Goal: Information Seeking & Learning: Check status

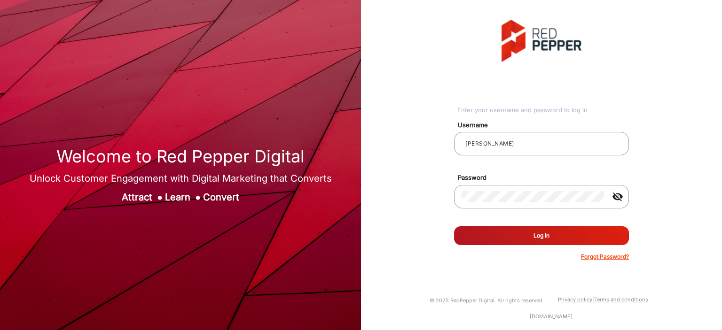
click at [524, 236] on button "Log In" at bounding box center [541, 236] width 175 height 19
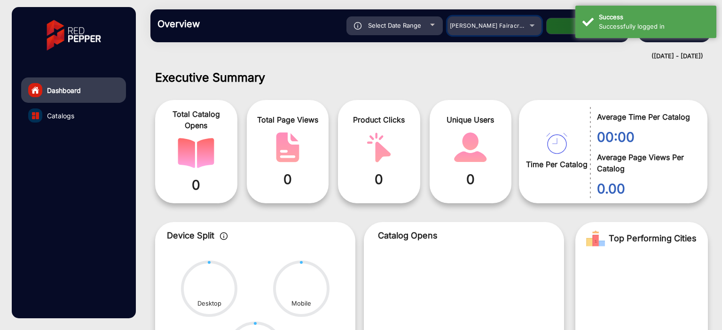
click at [500, 26] on span "[PERSON_NAME] Fairacre Farms" at bounding box center [496, 25] width 93 height 7
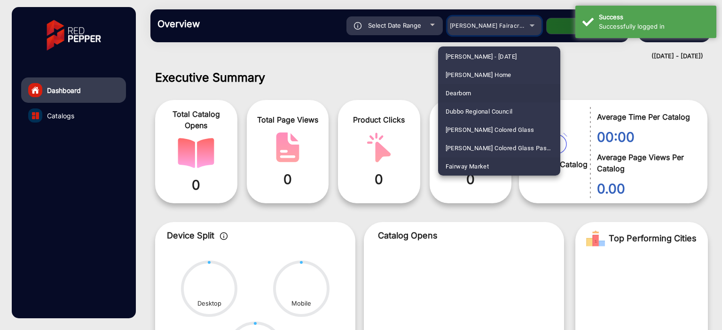
scroll to position [1087, 0]
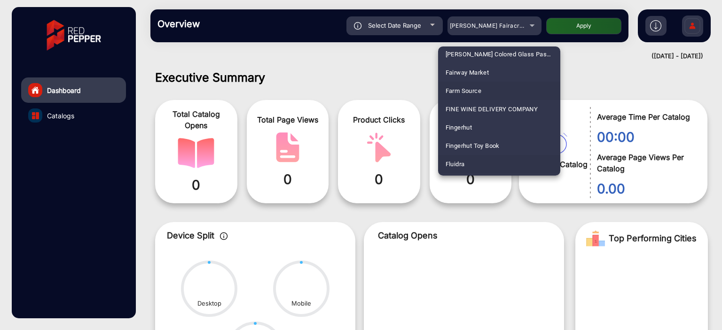
click at [479, 162] on mat-option "Fluidra" at bounding box center [499, 164] width 122 height 18
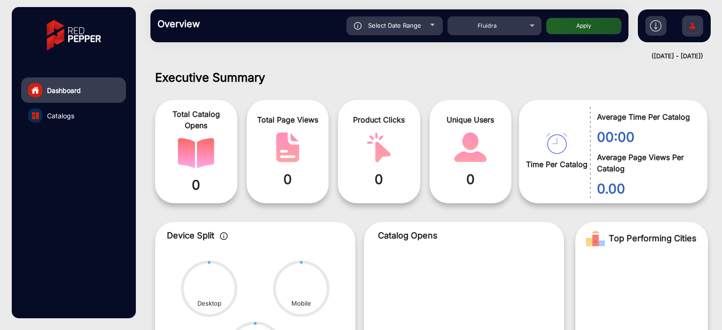
click at [566, 28] on button "Apply" at bounding box center [583, 26] width 75 height 16
type input "8/12/2025"
type input "[DATE]"
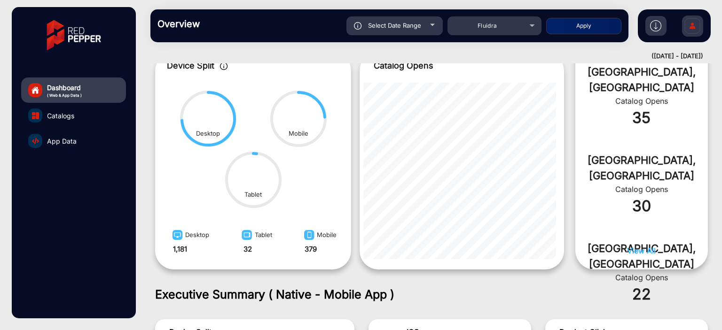
scroll to position [517, 0]
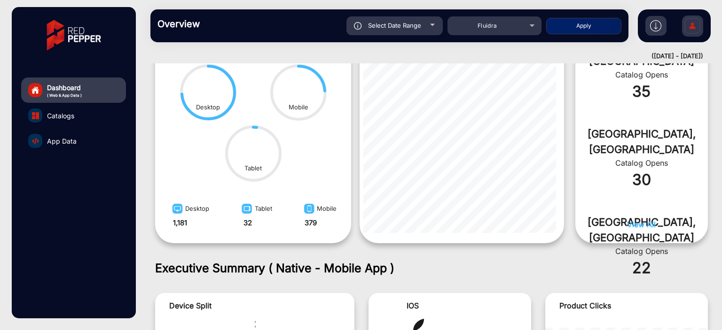
click at [76, 146] on link "App Data" at bounding box center [73, 140] width 105 height 25
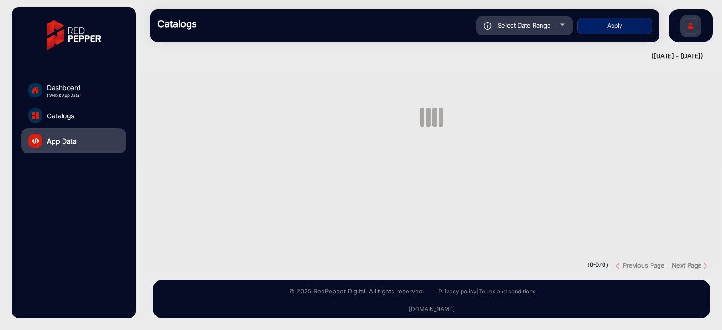
click at [78, 120] on link "Catalogs" at bounding box center [73, 115] width 105 height 25
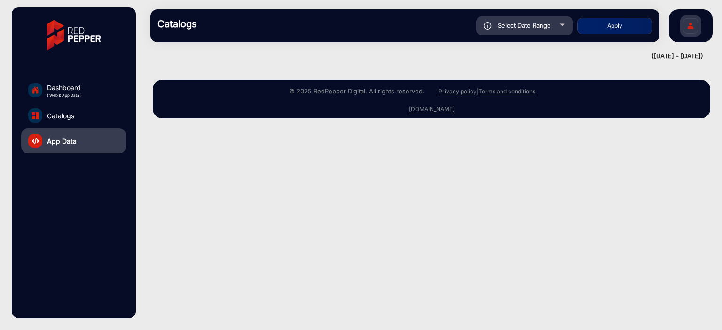
click at [75, 118] on link "Catalogs" at bounding box center [73, 115] width 105 height 25
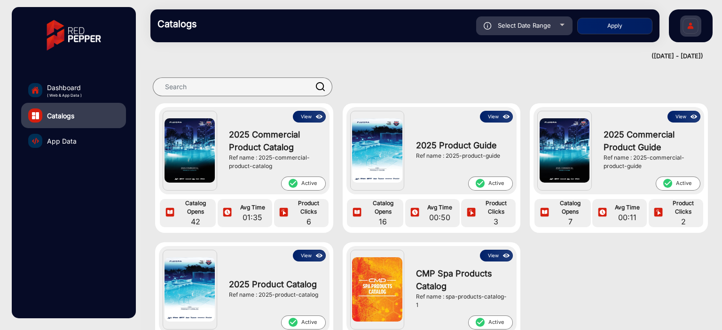
click at [71, 141] on span "App Data" at bounding box center [62, 141] width 30 height 10
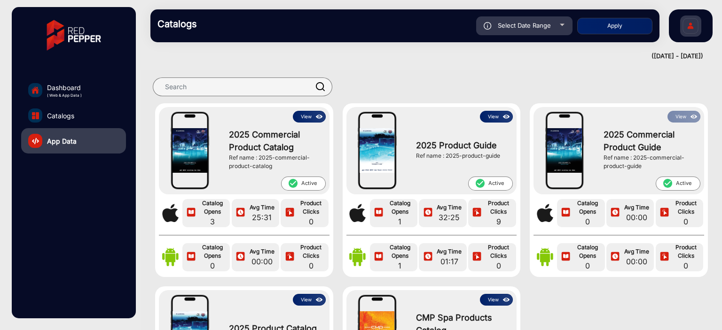
click at [81, 113] on link "Catalogs" at bounding box center [73, 115] width 105 height 25
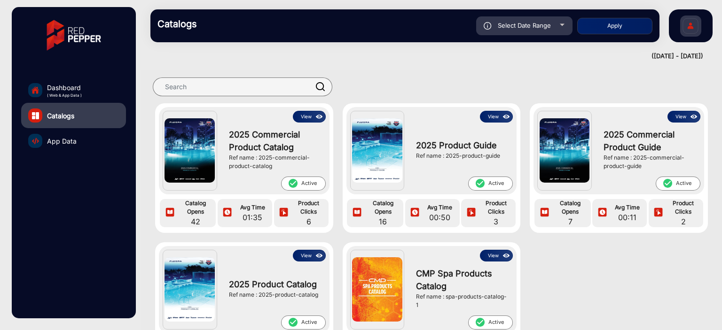
click at [314, 118] on img at bounding box center [319, 117] width 11 height 10
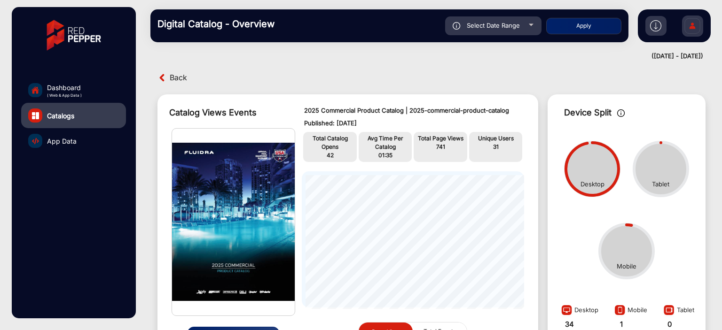
click at [184, 82] on span "Back" at bounding box center [178, 77] width 17 height 15
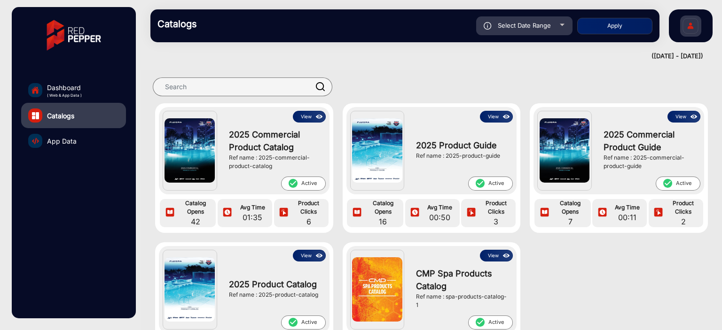
click at [554, 33] on div "Select Date Range" at bounding box center [524, 25] width 96 height 19
type input "8/12/2025"
type input "[DATE]"
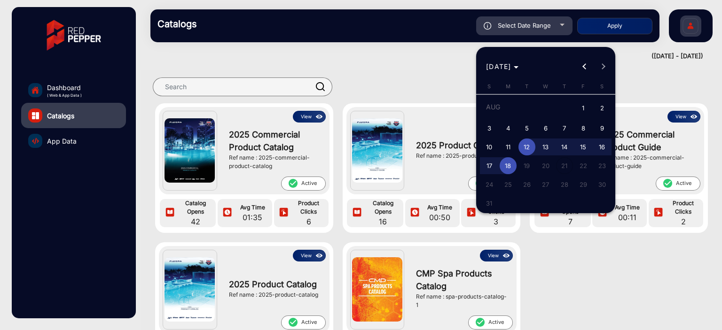
click at [80, 142] on div at bounding box center [361, 165] width 722 height 330
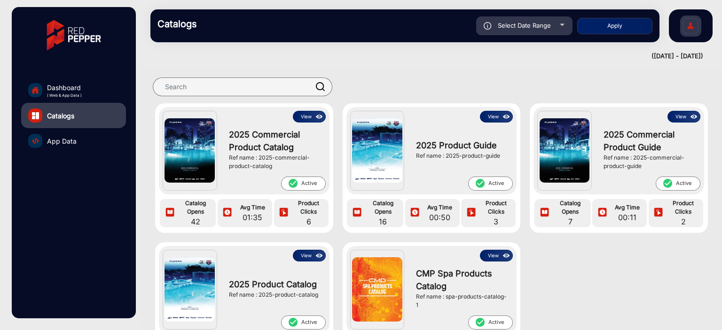
click at [80, 142] on link "App Data" at bounding box center [73, 140] width 105 height 25
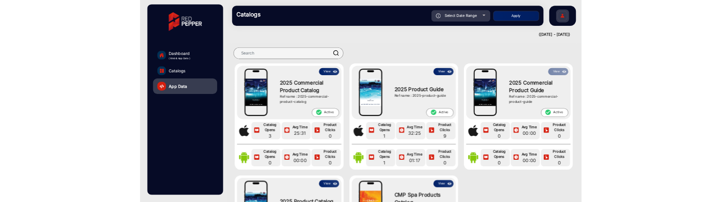
scroll to position [235, 0]
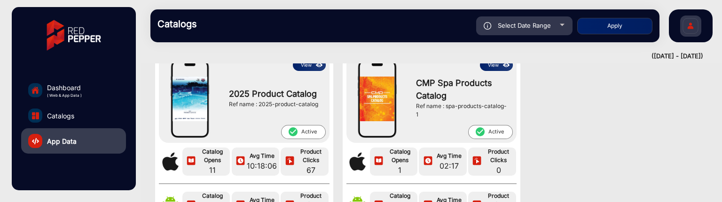
click at [552, 25] on div "Select Date Range" at bounding box center [524, 25] width 96 height 19
type input "8/12/2025"
type input "[DATE]"
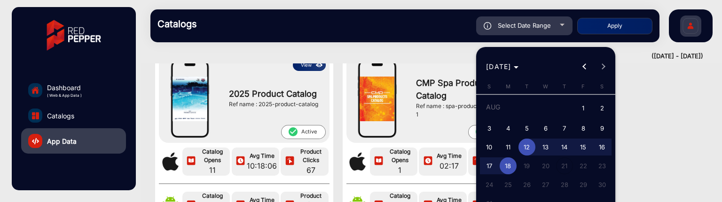
click at [511, 147] on span "11" at bounding box center [508, 147] width 17 height 17
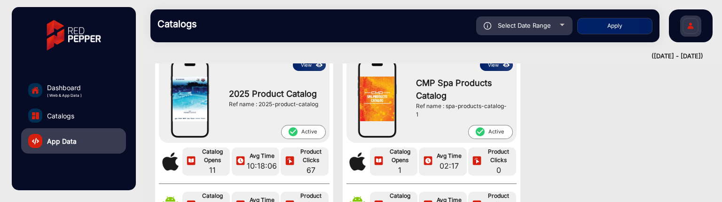
click at [509, 142] on span "11" at bounding box center [508, 147] width 17 height 17
type input "8/11/2025"
click at [596, 24] on button "Apply" at bounding box center [614, 26] width 75 height 16
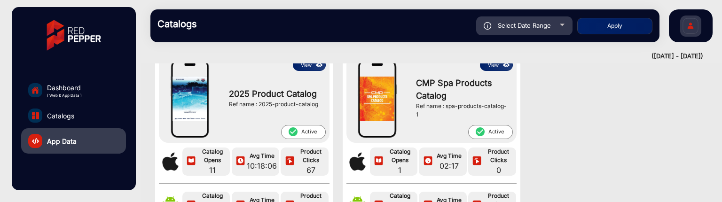
type input "8/11/2025"
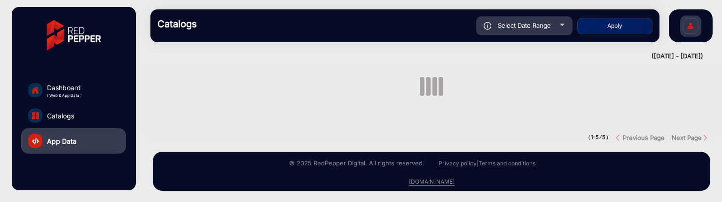
scroll to position [7, 0]
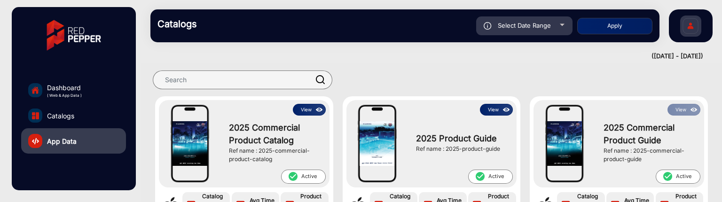
click at [543, 24] on span "Select Date Range" at bounding box center [524, 26] width 53 height 8
type input "8/11/2025"
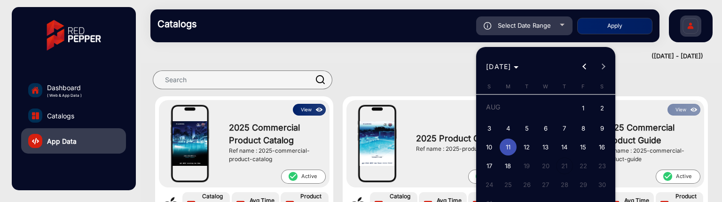
click at [589, 142] on span "15" at bounding box center [583, 147] width 17 height 17
type input "8/15/2025"
click at [589, 142] on span "15" at bounding box center [583, 147] width 17 height 17
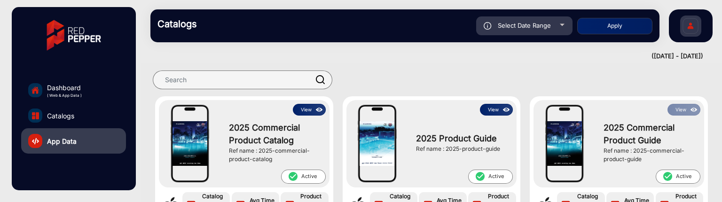
type input "8/15/2025"
click at [633, 26] on button "Apply" at bounding box center [614, 26] width 75 height 16
type input "8/15/2025"
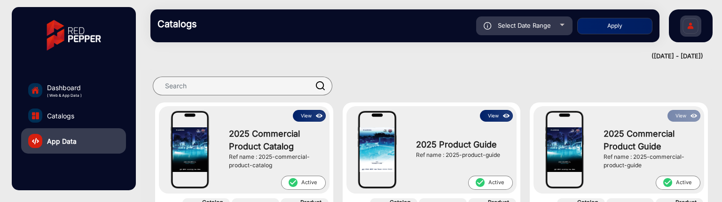
scroll to position [0, 0]
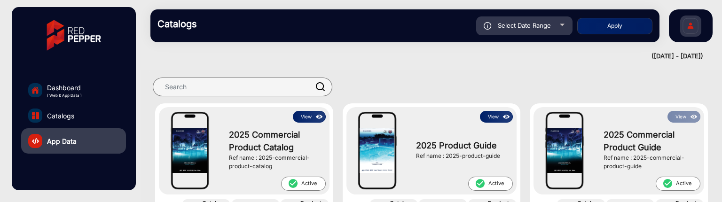
click at [85, 82] on link "Dashboard ( Web & App Data )" at bounding box center [73, 90] width 105 height 25
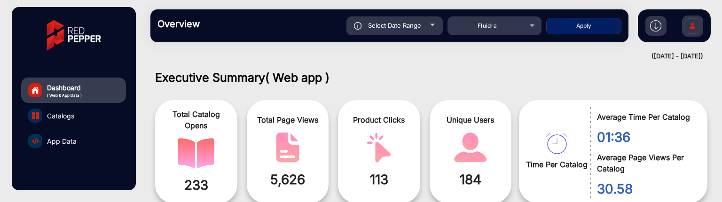
scroll to position [7, 0]
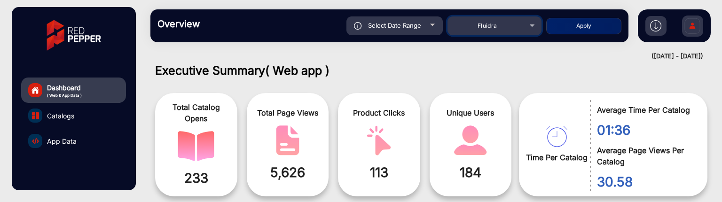
click at [524, 32] on mat-select "Fluidra" at bounding box center [494, 25] width 94 height 19
click at [526, 27] on div "Fluidra" at bounding box center [494, 25] width 94 height 11
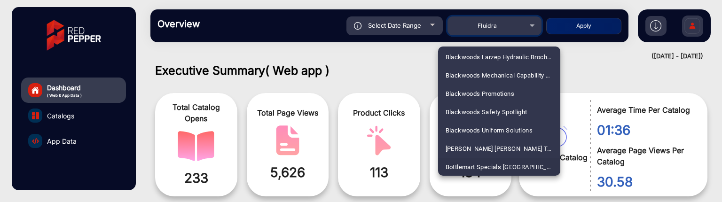
scroll to position [626, 0]
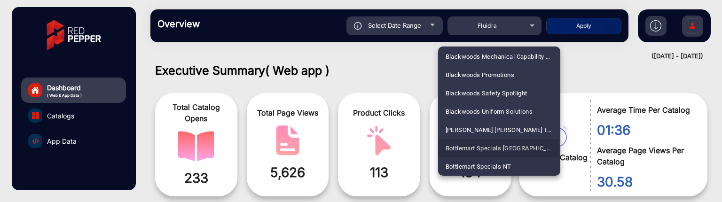
click at [497, 147] on span "Bottlemart Specials [GEOGRAPHIC_DATA]" at bounding box center [499, 148] width 107 height 18
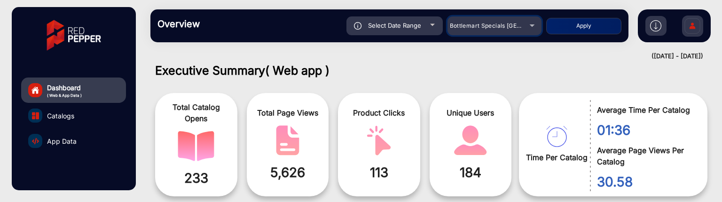
click at [506, 28] on span "Bottlemart Specials [GEOGRAPHIC_DATA]" at bounding box center [509, 25] width 118 height 7
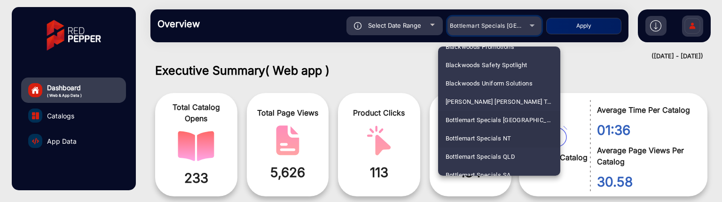
scroll to position [701, 0]
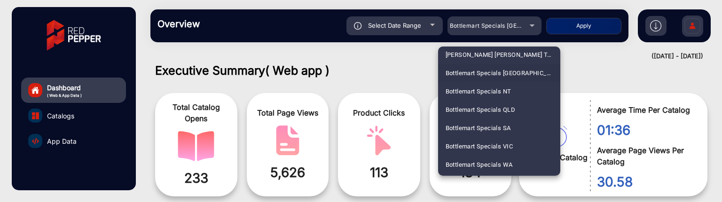
click at [519, 71] on mat-option "Bottlemart Specials [GEOGRAPHIC_DATA]" at bounding box center [499, 73] width 122 height 18
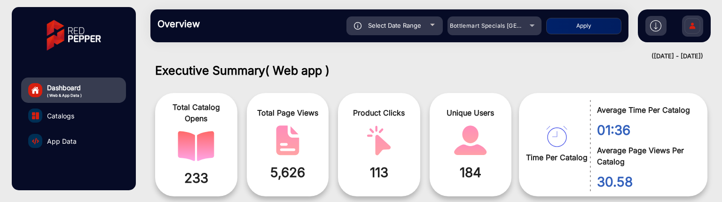
click at [433, 26] on div "Select Date Range" at bounding box center [394, 25] width 96 height 19
type input "8/15/2025"
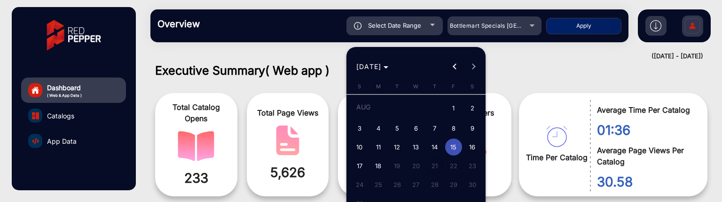
click at [361, 133] on span "3" at bounding box center [359, 128] width 17 height 17
type input "[DATE]"
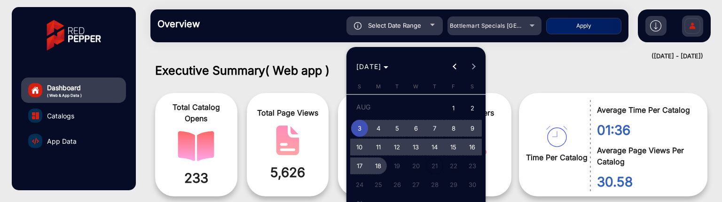
click at [376, 161] on span "18" at bounding box center [378, 165] width 17 height 17
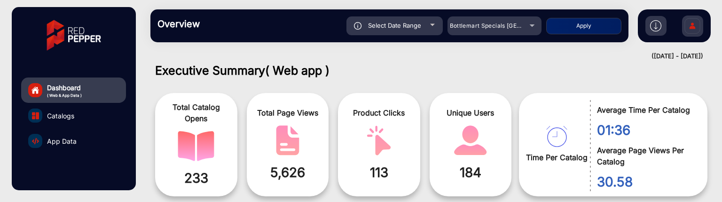
type input "[DATE]"
click at [571, 26] on button "Apply" at bounding box center [583, 26] width 75 height 16
type input "[DATE]"
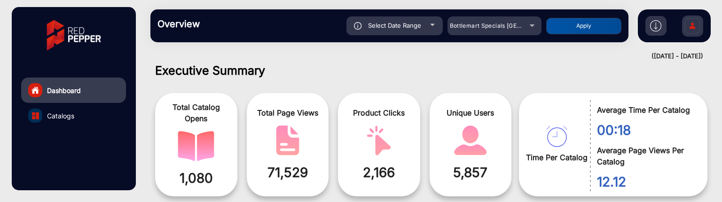
click at [431, 22] on div "Select Date Range" at bounding box center [394, 25] width 96 height 19
type input "[DATE]"
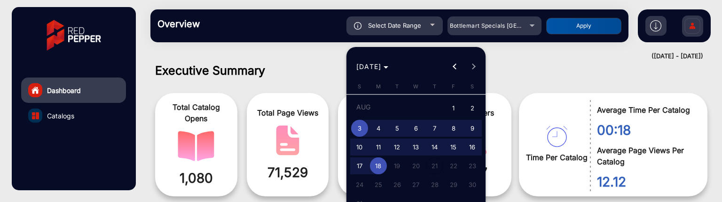
click at [448, 109] on span "1" at bounding box center [453, 108] width 17 height 19
type input "[DATE]"
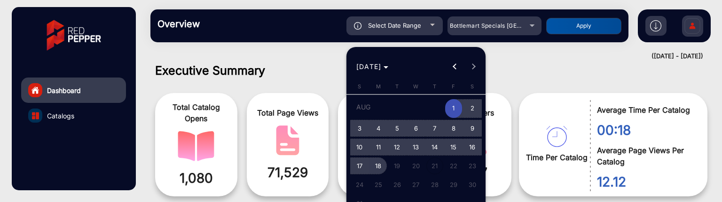
click at [372, 167] on span "18" at bounding box center [378, 165] width 17 height 17
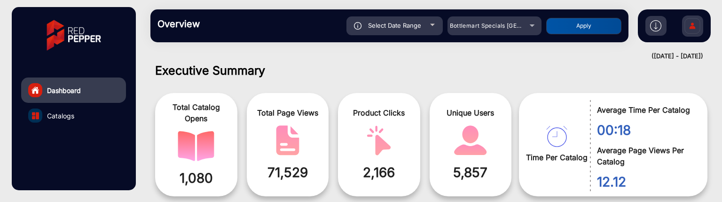
type input "[DATE]"
click at [556, 28] on button "Apply" at bounding box center [583, 26] width 75 height 16
type input "[DATE]"
click at [437, 27] on div "Select Date Range" at bounding box center [394, 25] width 96 height 19
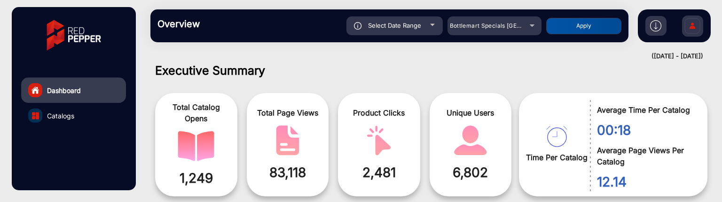
type input "[DATE]"
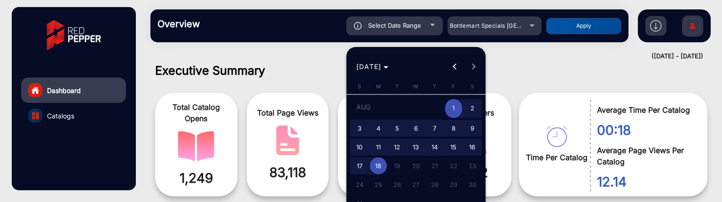
click at [451, 109] on span "1" at bounding box center [453, 108] width 17 height 19
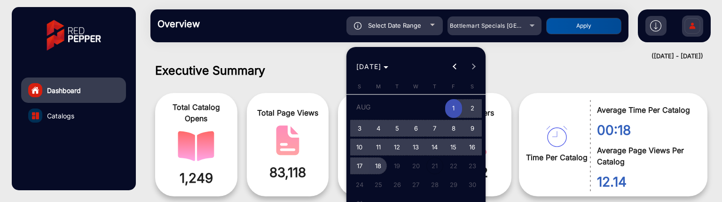
click at [383, 166] on span "18" at bounding box center [378, 165] width 17 height 17
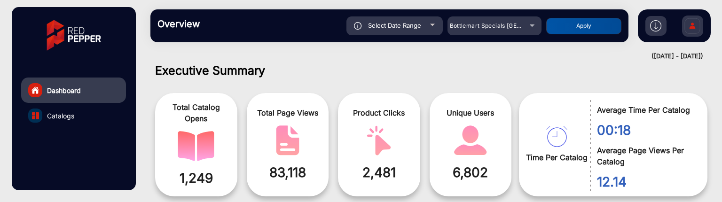
type input "[DATE]"
click at [560, 26] on button "Apply" at bounding box center [583, 26] width 75 height 16
type input "[DATE]"
click at [562, 31] on button "Apply" at bounding box center [583, 26] width 75 height 16
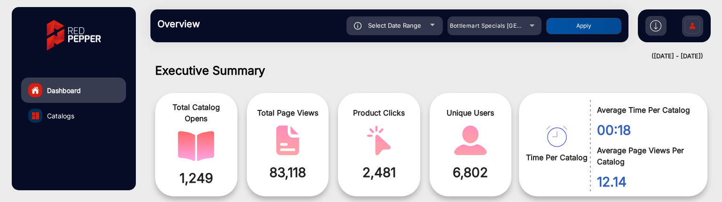
type input "[DATE]"
click at [437, 30] on div "Select Date Range" at bounding box center [394, 25] width 96 height 19
type input "[DATE]"
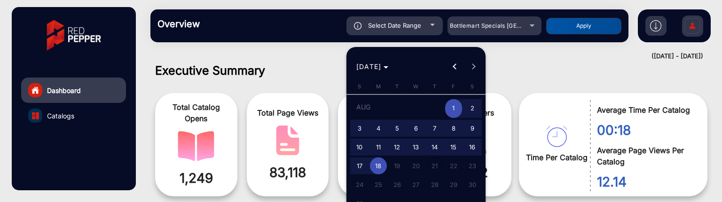
click at [454, 103] on span "1" at bounding box center [453, 108] width 17 height 19
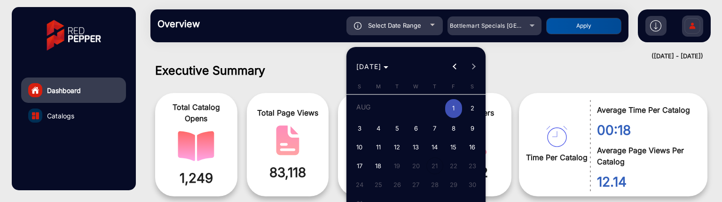
click at [454, 103] on span "1" at bounding box center [453, 108] width 17 height 19
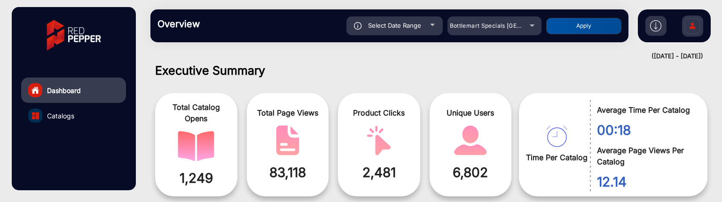
type input "[DATE]"
click at [590, 14] on div "Overview Reports Understand what makes your customers tick and learn how they a…" at bounding box center [389, 25] width 478 height 33
click at [587, 24] on button "Apply" at bounding box center [583, 26] width 75 height 16
type input "[DATE]"
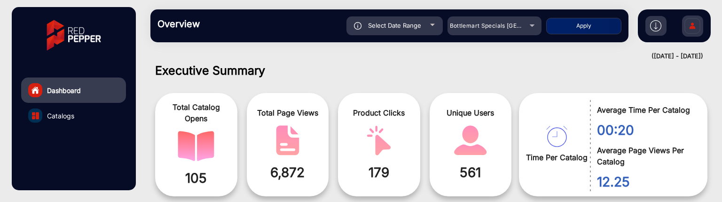
click at [432, 28] on div "Select Date Range" at bounding box center [394, 25] width 96 height 19
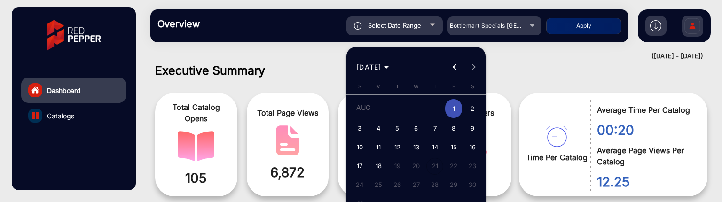
type input "[DATE]"
click at [454, 109] on span "1" at bounding box center [453, 108] width 17 height 19
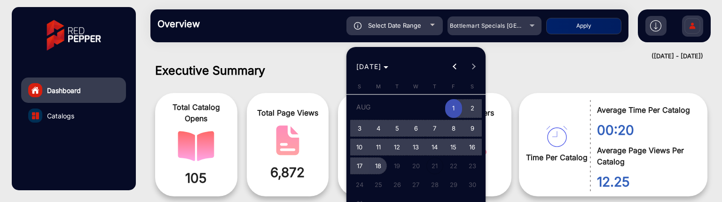
click at [383, 163] on span "18" at bounding box center [378, 165] width 17 height 17
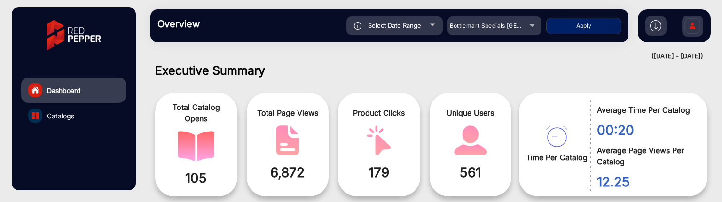
type input "[DATE]"
click at [570, 29] on button "Apply" at bounding box center [583, 26] width 75 height 16
type input "[DATE]"
click at [480, 31] on div "Bottlemart Specials [GEOGRAPHIC_DATA]" at bounding box center [487, 25] width 75 height 11
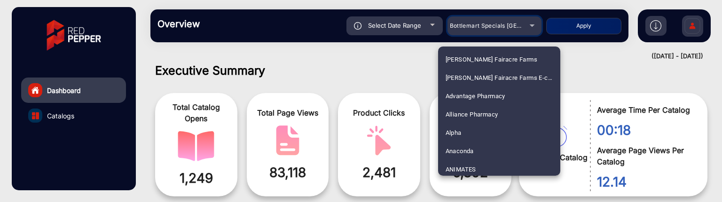
scroll to position [607, 0]
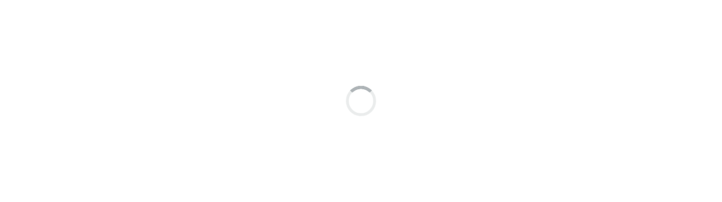
scroll to position [7, 0]
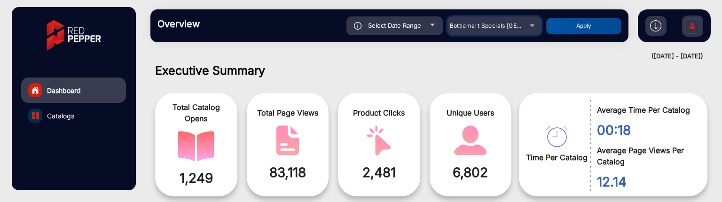
click at [528, 24] on div "Bottlemart Specials [GEOGRAPHIC_DATA]" at bounding box center [494, 25] width 94 height 11
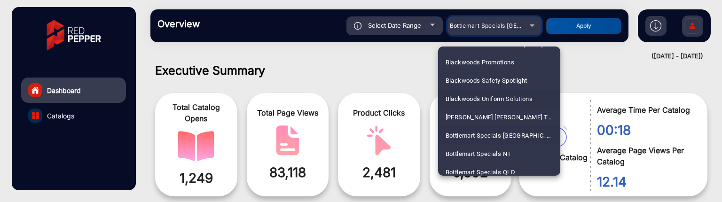
scroll to position [654, 0]
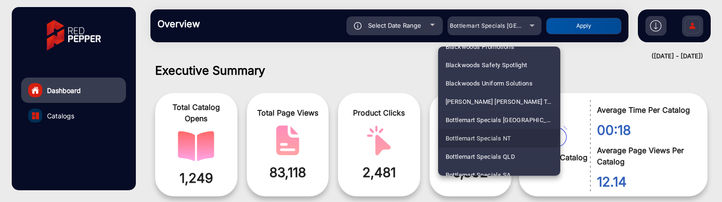
click at [493, 133] on span "Bottlemart Specials NT" at bounding box center [479, 138] width 66 height 18
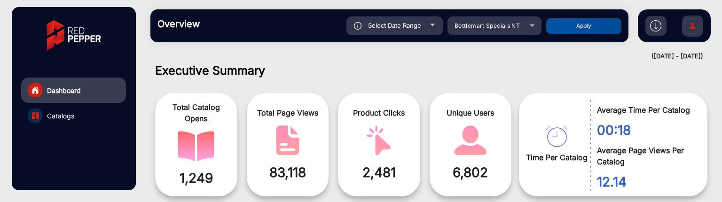
click at [585, 28] on button "Apply" at bounding box center [583, 26] width 75 height 16
click at [438, 29] on div "Select Date Range" at bounding box center [394, 25] width 96 height 19
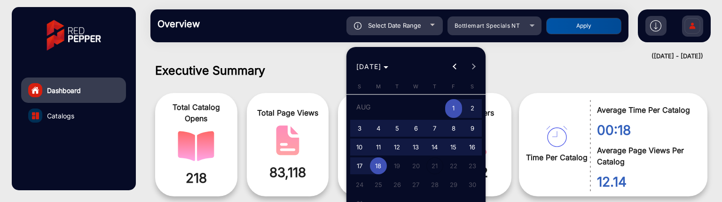
click at [450, 110] on span "1" at bounding box center [453, 108] width 17 height 19
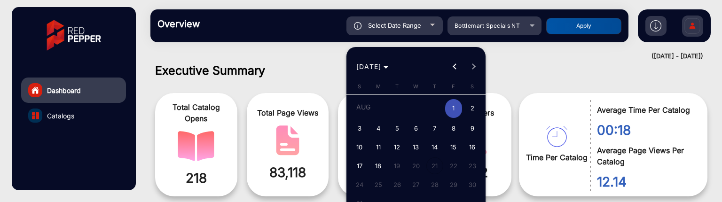
click at [450, 110] on span "1" at bounding box center [453, 108] width 17 height 19
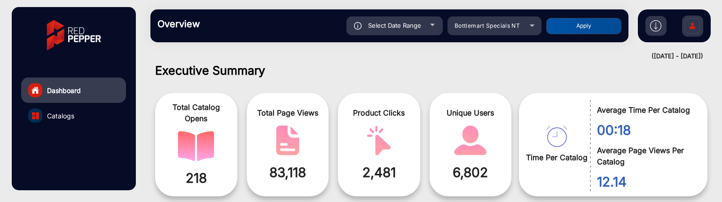
type input "[DATE]"
click at [579, 28] on button "Apply" at bounding box center [583, 26] width 75 height 16
click at [427, 28] on div "Select Date Range" at bounding box center [394, 25] width 96 height 19
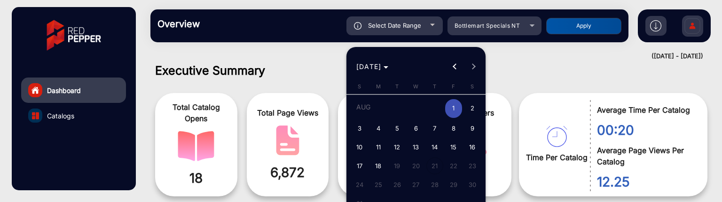
click at [378, 169] on span "18" at bounding box center [378, 165] width 17 height 17
type input "[DATE]"
click at [378, 169] on span "18" at bounding box center [378, 165] width 17 height 17
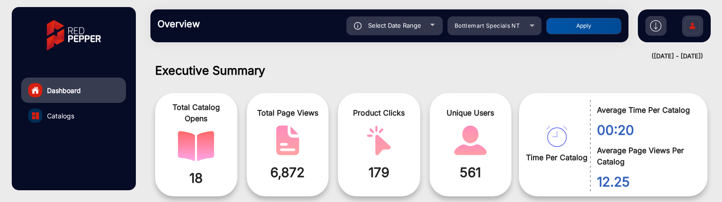
type input "[DATE]"
click at [600, 28] on button "Apply" at bounding box center [583, 26] width 75 height 16
click at [429, 19] on div "Select Date Range" at bounding box center [394, 25] width 96 height 19
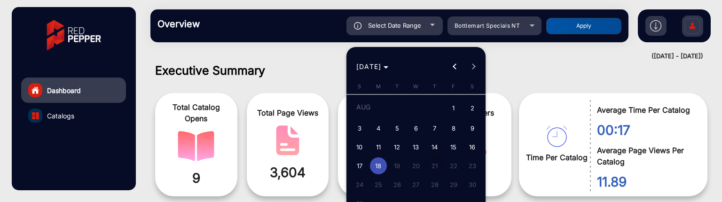
click at [364, 142] on span "10" at bounding box center [359, 147] width 17 height 17
type input "[DATE]"
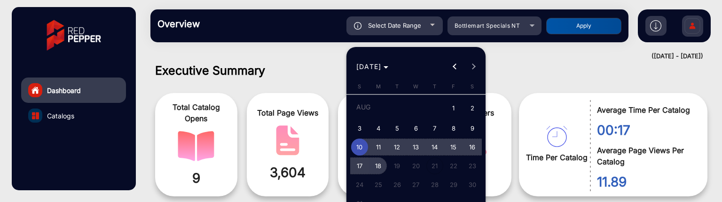
click at [380, 161] on span "18" at bounding box center [378, 165] width 17 height 17
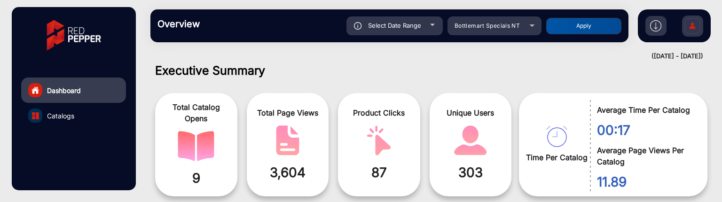
type input "[DATE]"
click at [555, 30] on button "Apply" at bounding box center [583, 26] width 75 height 16
click at [414, 26] on span "Select Date Range" at bounding box center [394, 26] width 53 height 8
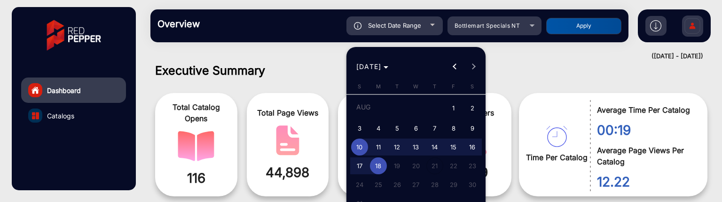
click at [361, 125] on span "3" at bounding box center [359, 128] width 17 height 17
type input "[DATE]"
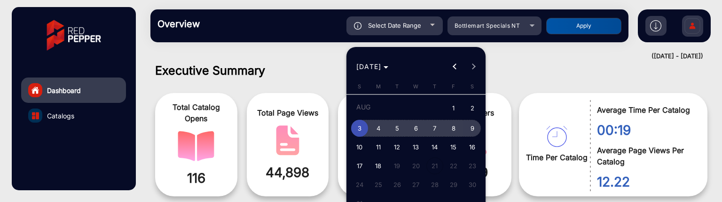
click at [479, 128] on span "9" at bounding box center [472, 128] width 17 height 17
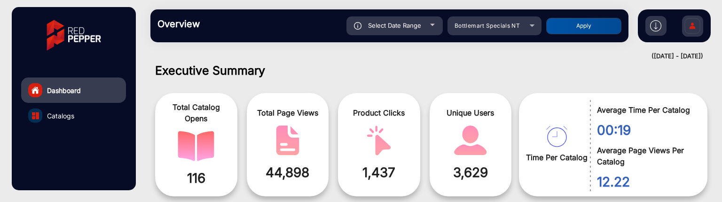
type input "[DATE]"
click at [556, 28] on button "Apply" at bounding box center [583, 26] width 75 height 16
click at [410, 21] on div "Select Date Range" at bounding box center [394, 25] width 96 height 19
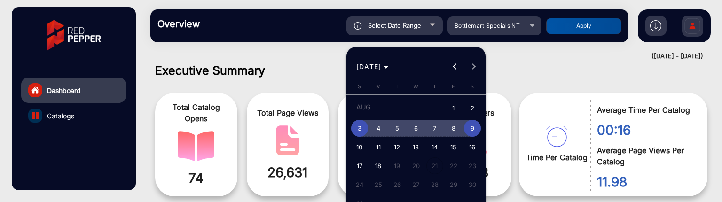
click at [380, 126] on span "4" at bounding box center [378, 128] width 17 height 17
type input "[DATE]"
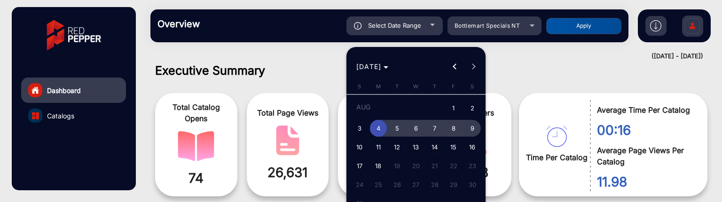
click at [468, 126] on span "9" at bounding box center [472, 128] width 17 height 17
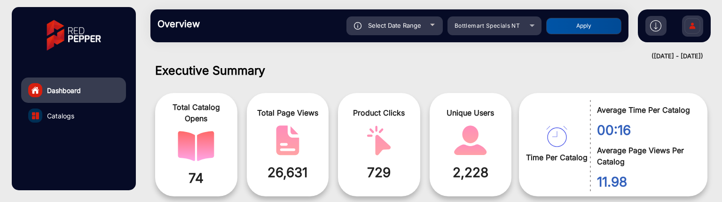
type input "[DATE]"
click at [561, 31] on button "Apply" at bounding box center [583, 26] width 75 height 16
click at [428, 26] on div "Select Date Range" at bounding box center [394, 25] width 96 height 19
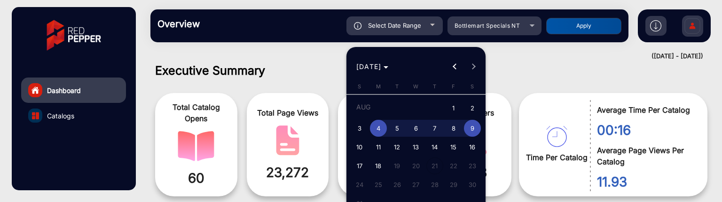
click at [451, 132] on span "8" at bounding box center [453, 128] width 17 height 17
type input "[DATE]"
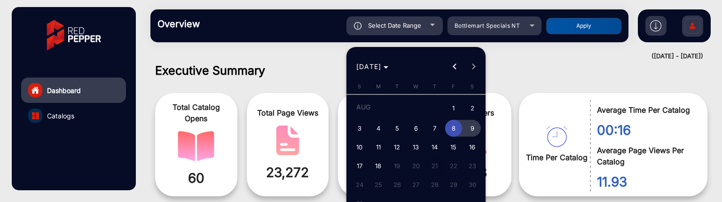
click at [478, 125] on span "9" at bounding box center [472, 128] width 17 height 17
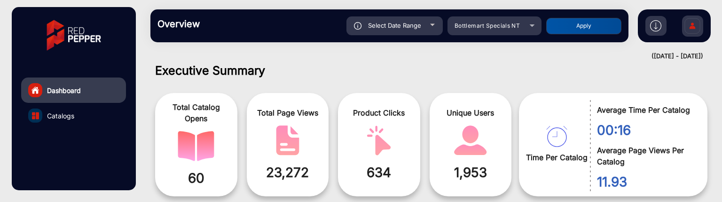
type input "[DATE]"
click at [573, 23] on button "Apply" at bounding box center [583, 26] width 75 height 16
click at [419, 28] on span "Select Date Range" at bounding box center [394, 26] width 53 height 8
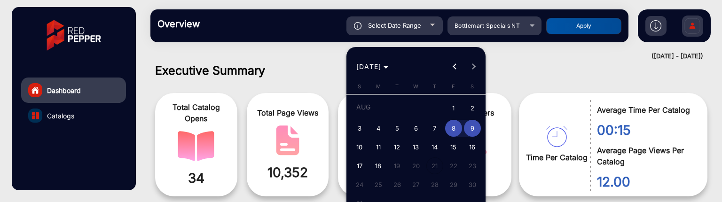
click at [414, 129] on span "6" at bounding box center [415, 128] width 17 height 17
type input "[DATE]"
click at [429, 130] on span "7" at bounding box center [434, 128] width 17 height 17
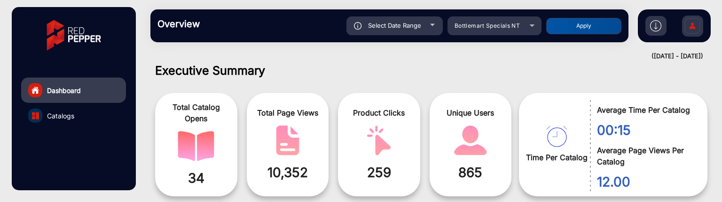
type input "[DATE]"
click at [577, 30] on button "Apply" at bounding box center [583, 26] width 75 height 16
click at [421, 28] on div "Select Date Range" at bounding box center [394, 25] width 96 height 19
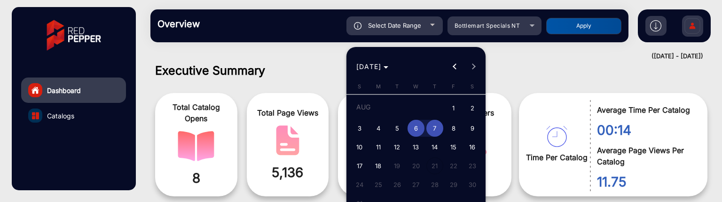
click at [374, 129] on span "4" at bounding box center [378, 128] width 17 height 17
type input "[DATE]"
click at [388, 127] on button "5" at bounding box center [397, 128] width 19 height 19
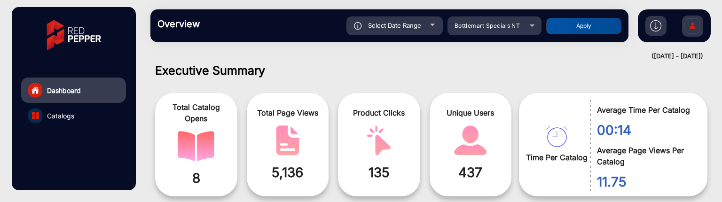
type input "[DATE]"
click at [569, 24] on button "Apply" at bounding box center [583, 26] width 75 height 16
click at [427, 23] on div "Select Date Range" at bounding box center [394, 25] width 96 height 19
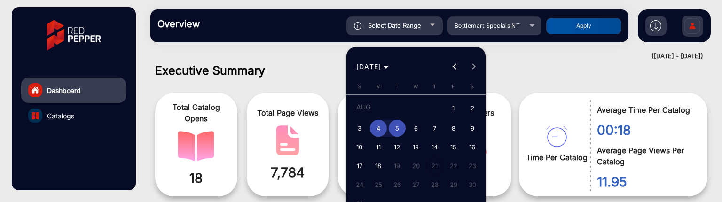
click at [355, 122] on span "3" at bounding box center [359, 128] width 17 height 17
type input "[DATE]"
click at [355, 122] on span "3" at bounding box center [359, 128] width 17 height 17
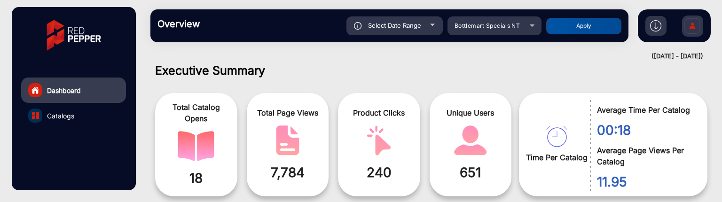
type input "[DATE]"
click at [581, 22] on button "Apply" at bounding box center [583, 26] width 75 height 16
click at [417, 23] on span "Select Date Range" at bounding box center [394, 26] width 53 height 8
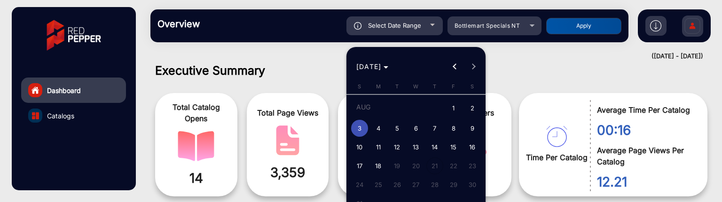
click at [456, 110] on span "1" at bounding box center [453, 108] width 17 height 19
type input "[DATE]"
click at [469, 113] on span "2" at bounding box center [472, 108] width 17 height 19
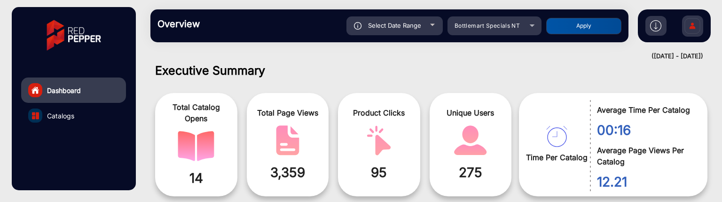
type input "[DATE]"
click at [561, 29] on button "Apply" at bounding box center [583, 26] width 75 height 16
click at [418, 18] on div "Select Date Range" at bounding box center [394, 25] width 96 height 19
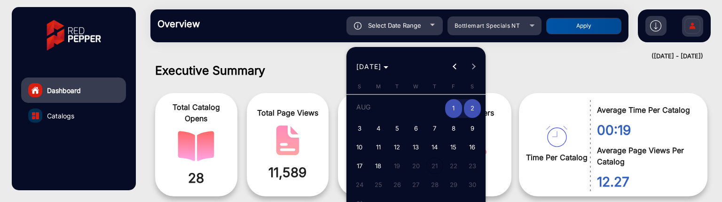
click at [385, 129] on span "4" at bounding box center [378, 128] width 17 height 17
type input "[DATE]"
click at [391, 129] on span "5" at bounding box center [397, 128] width 17 height 17
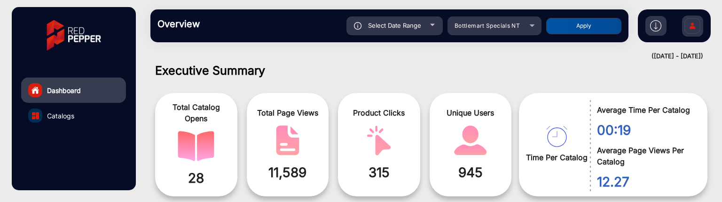
type input "[DATE]"
click at [587, 27] on button "Apply" at bounding box center [583, 26] width 75 height 16
